Goal: Communication & Community: Answer question/provide support

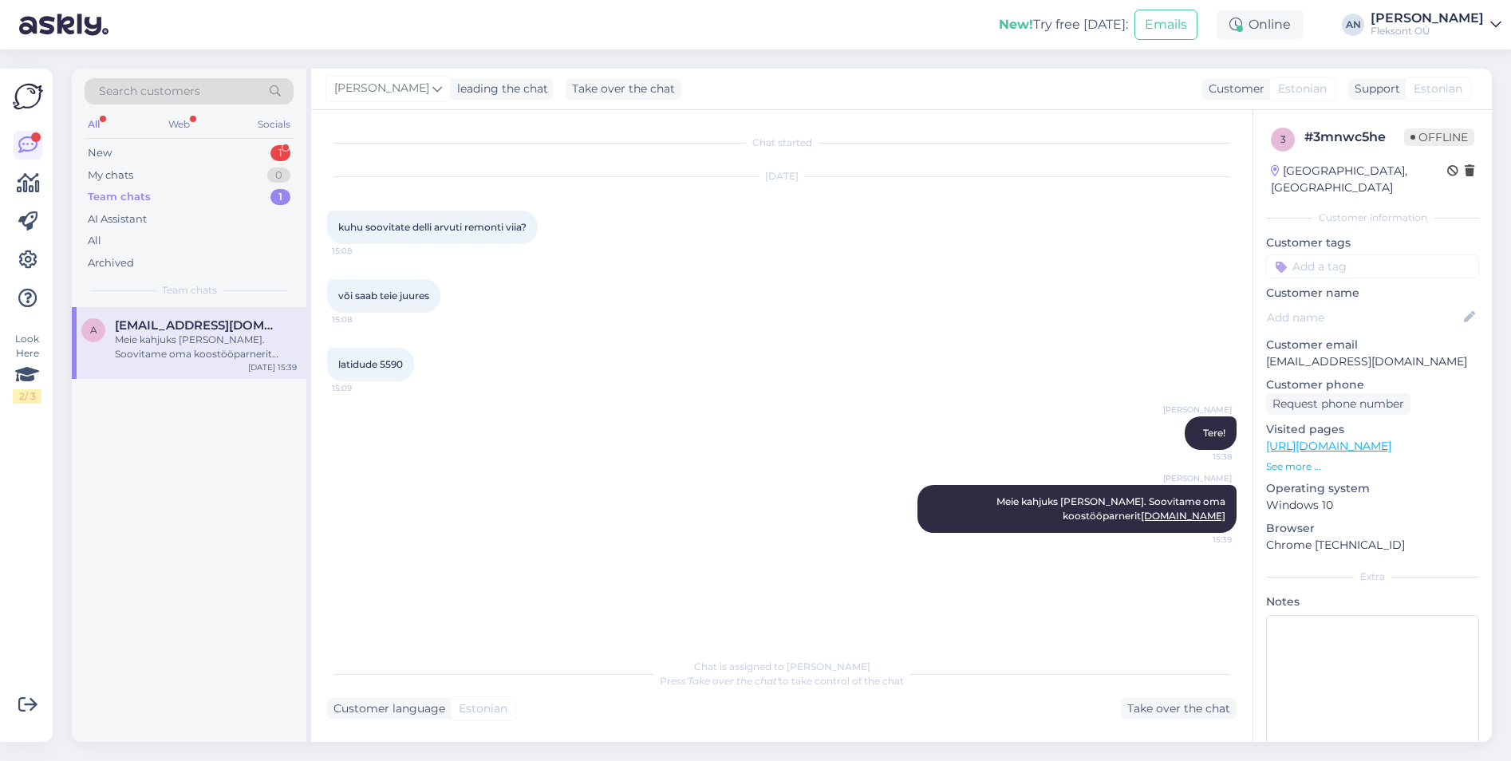
click at [187, 335] on div "Meie kahjuks [PERSON_NAME]. Soovitame oma koostööparnerit [DOMAIN_NAME]" at bounding box center [206, 347] width 182 height 29
click at [105, 154] on div "New" at bounding box center [100, 153] width 24 height 16
click at [163, 322] on span "[EMAIL_ADDRESS][DOMAIN_NAME]" at bounding box center [198, 325] width 166 height 14
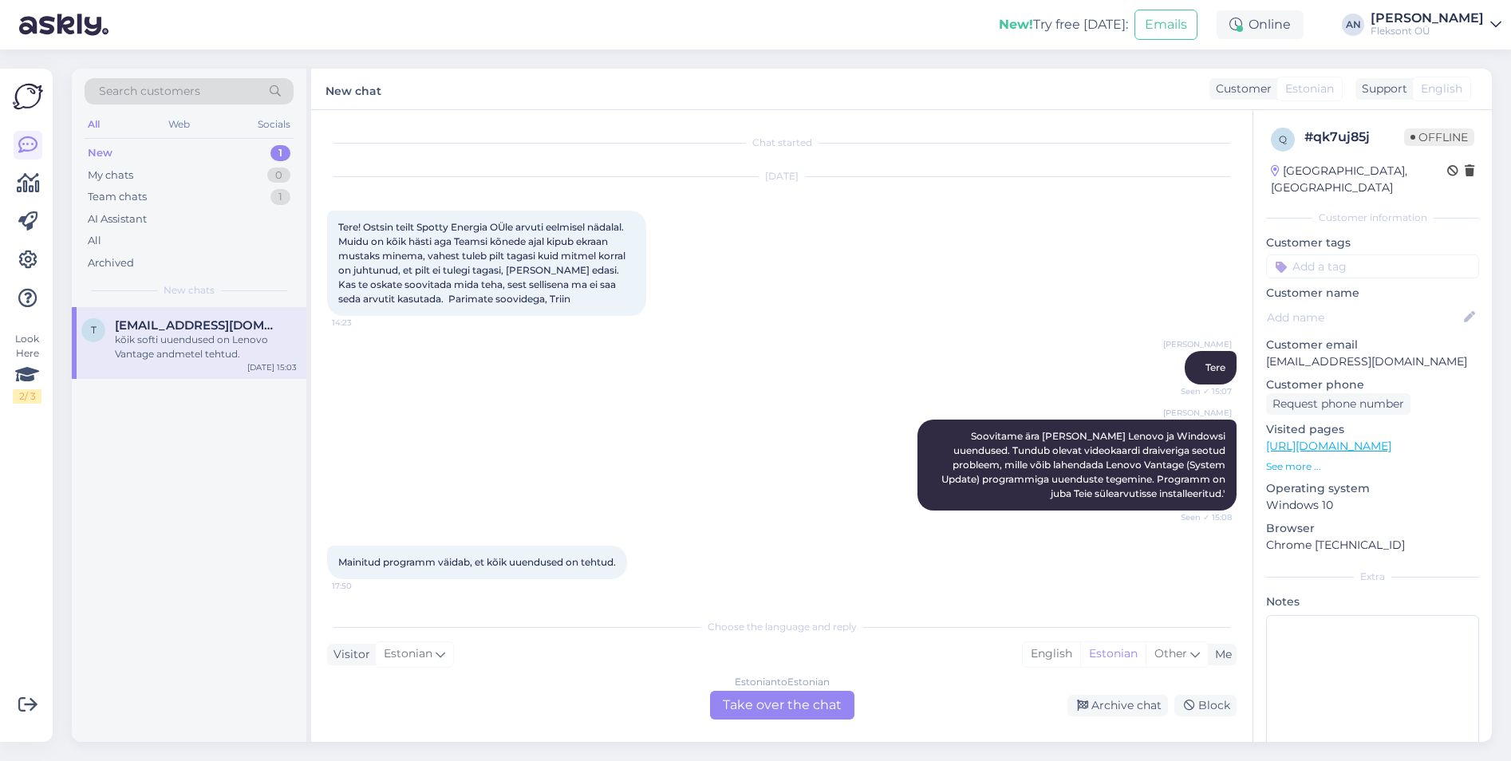
scroll to position [283, 0]
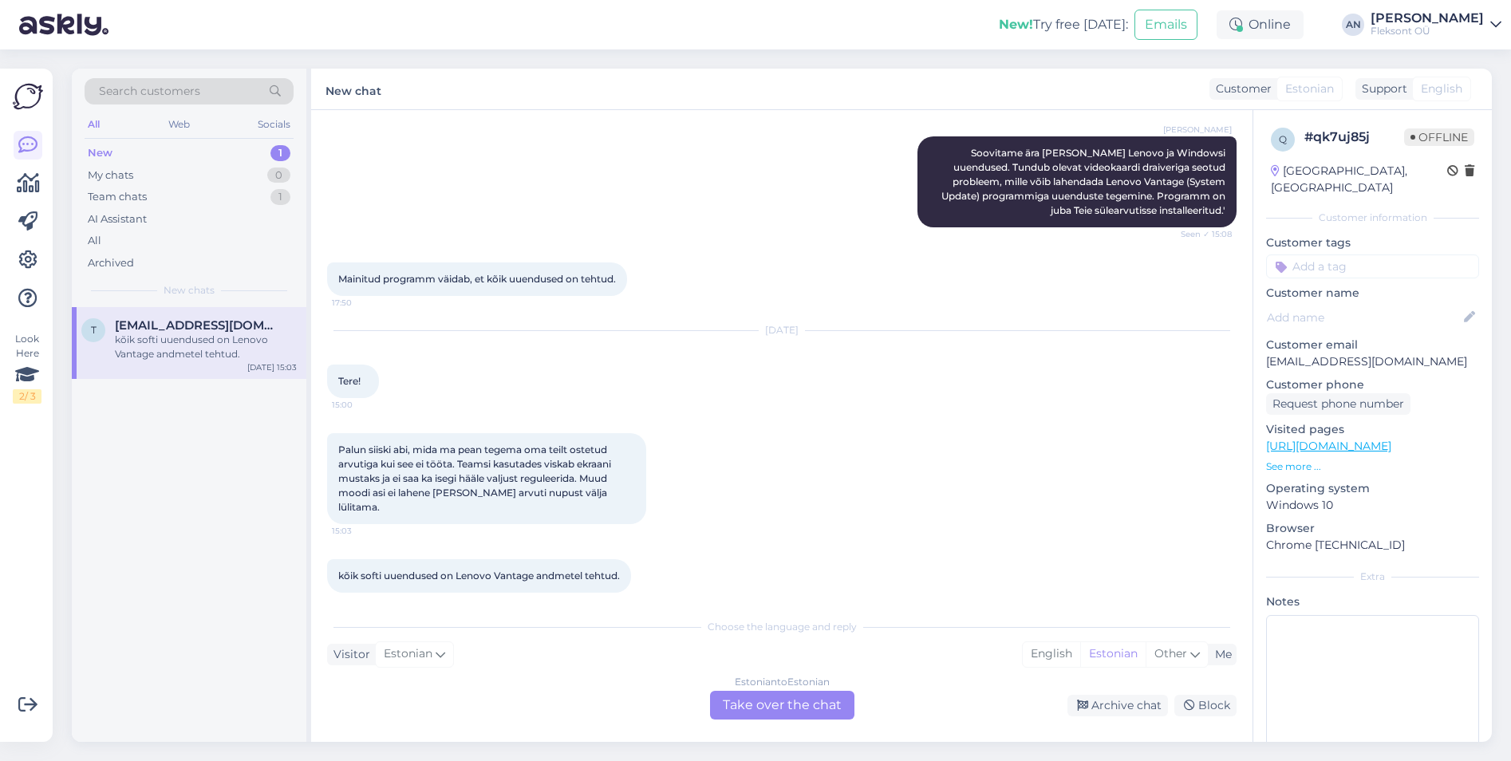
click at [805, 216] on div "[PERSON_NAME] ära [PERSON_NAME] Lenovo ja Windowsi uuendused. Tundub olevat vid…" at bounding box center [781, 182] width 909 height 126
click at [802, 436] on div "Palun siiski abi, mida ma pean tegema oma teilt ostetud arvutiga kui see ei töö…" at bounding box center [781, 479] width 909 height 126
click at [788, 709] on div "Estonian to Estonian Take over the chat" at bounding box center [782, 705] width 144 height 29
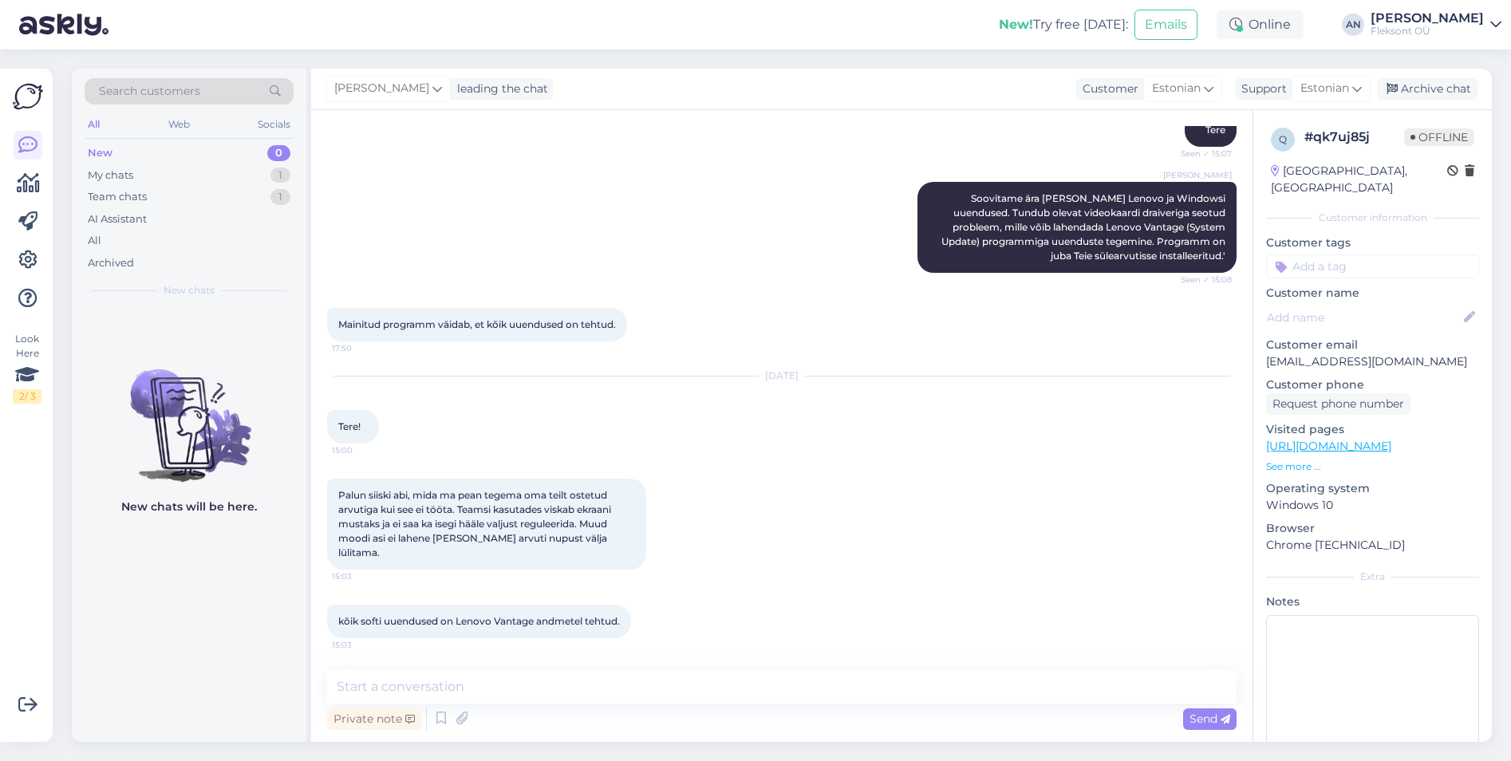
scroll to position [223, 0]
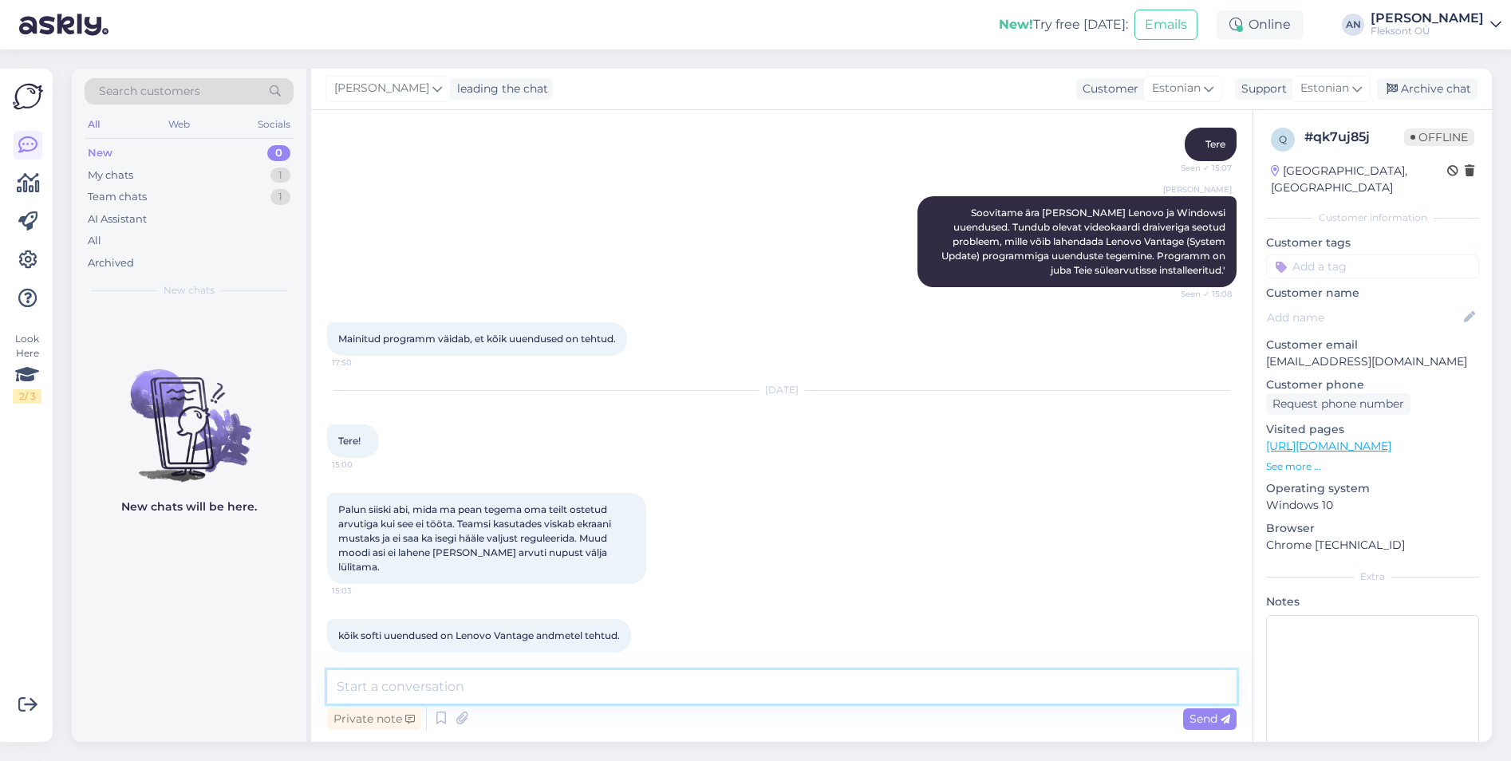
click at [581, 683] on textarea at bounding box center [781, 686] width 909 height 33
type textarea "Ü"
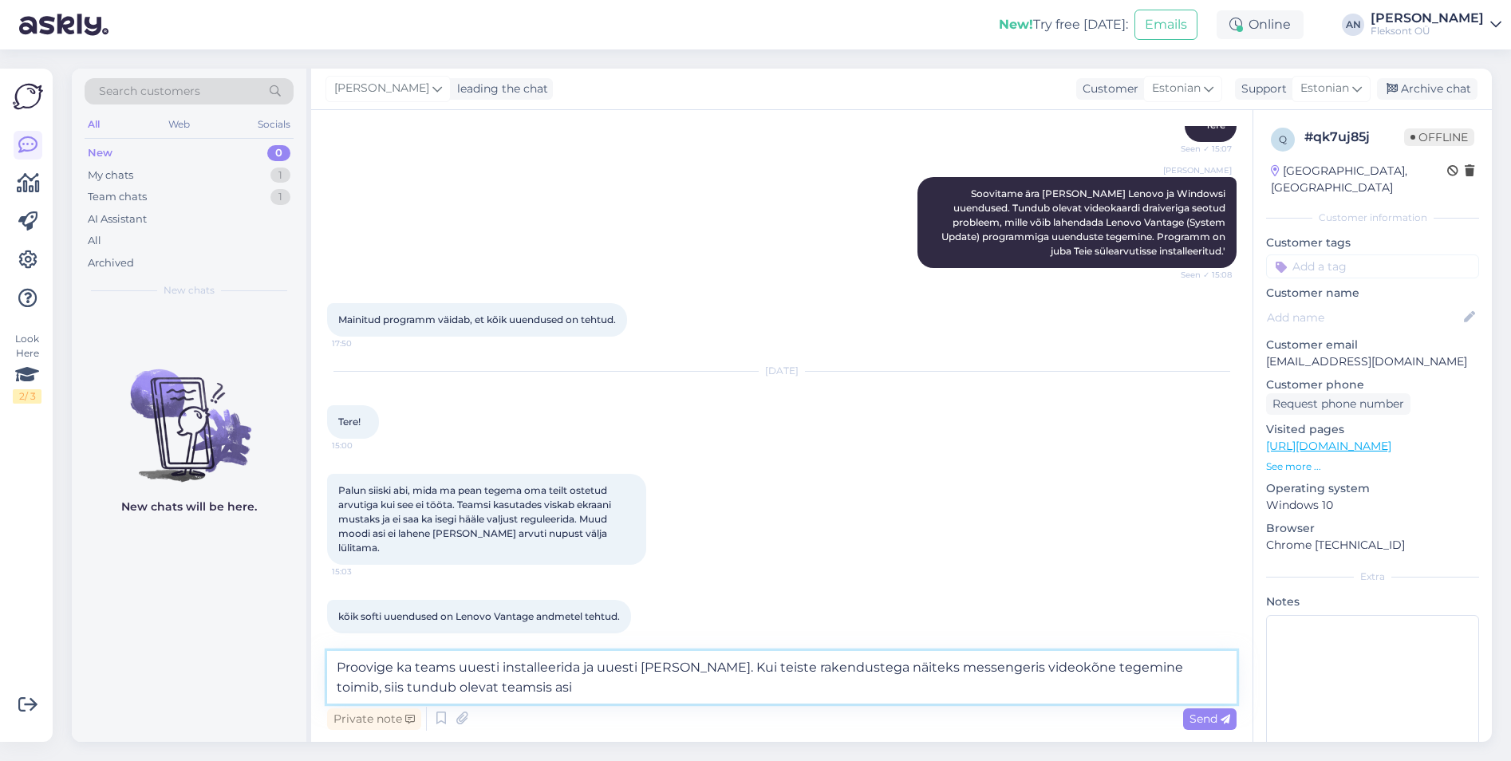
type textarea "Proovige ka teams uuesti installeerida ja uuesti [PERSON_NAME]. Kui teiste rake…"
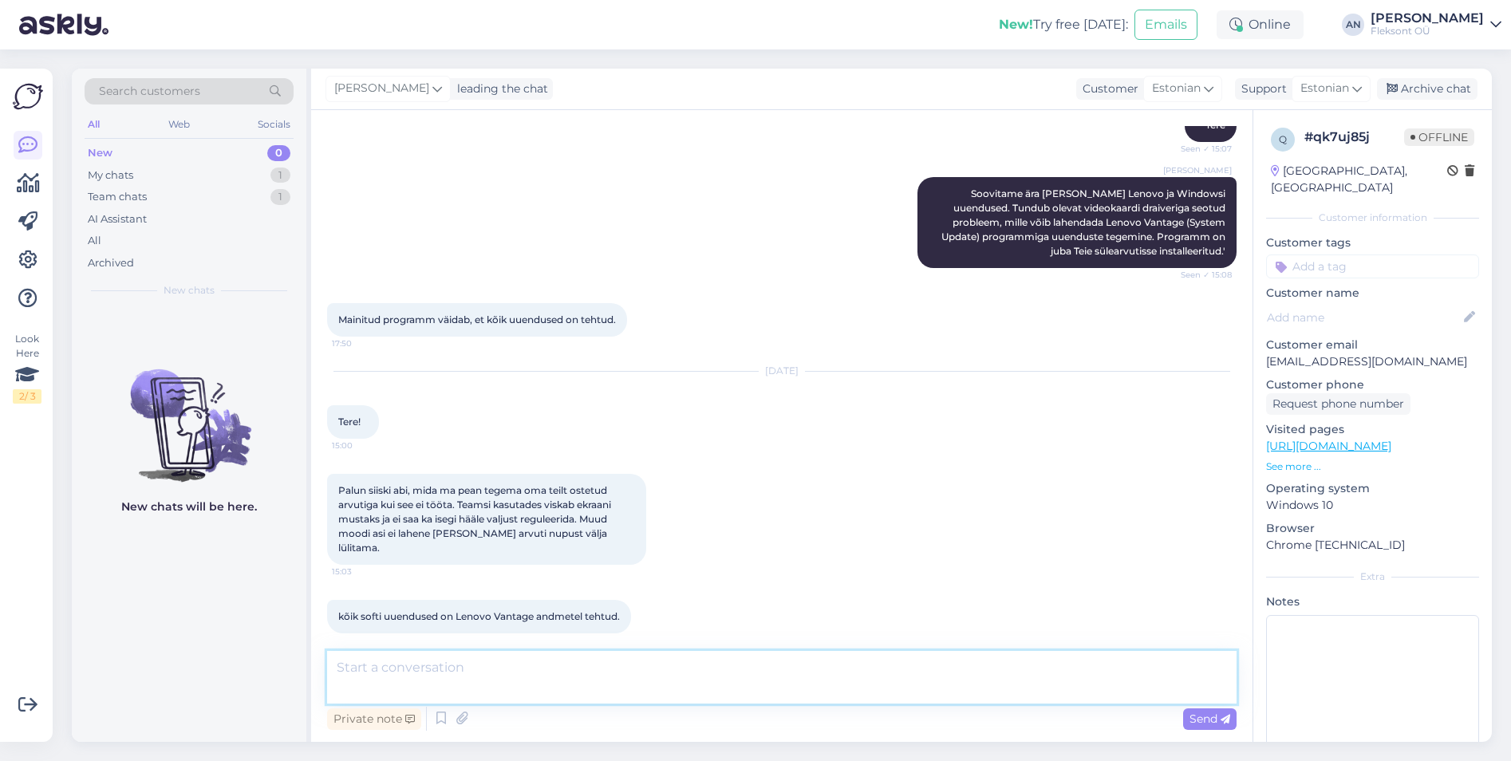
scroll to position [321, 0]
